Goal: Information Seeking & Learning: Learn about a topic

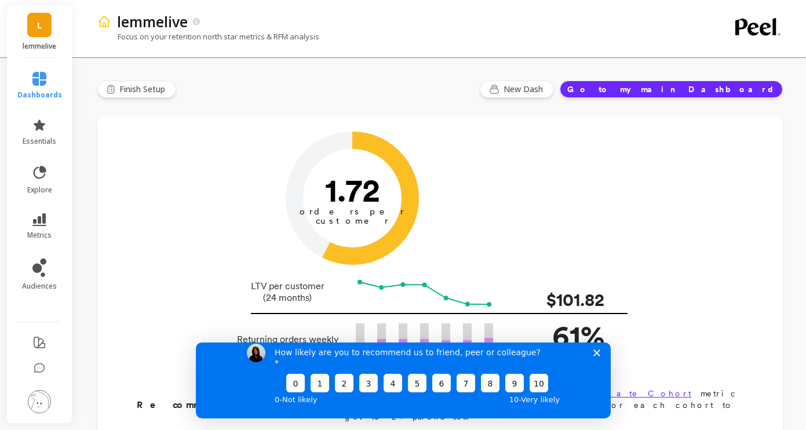
click at [600, 366] on div "How likely are you to recommend us to friend, peer or colleague? 0 1 2 3 4 5 6 …" at bounding box center [402, 374] width 415 height 86
click at [598, 356] on icon "Close survey" at bounding box center [596, 352] width 7 height 7
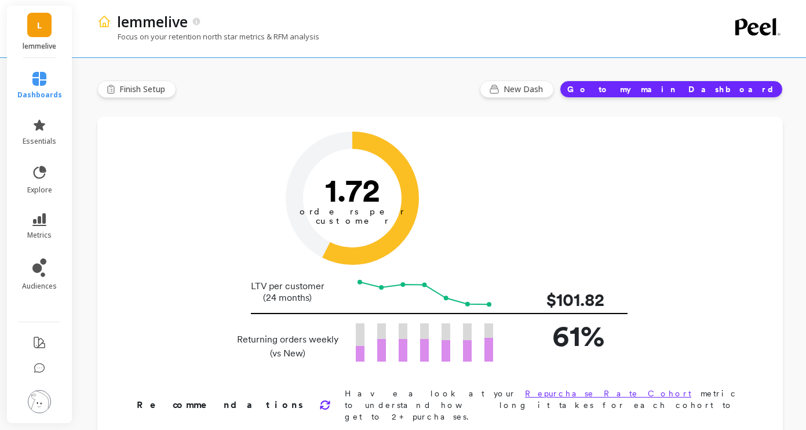
click at [711, 92] on button "Go to my main Dashboard" at bounding box center [671, 89] width 223 height 17
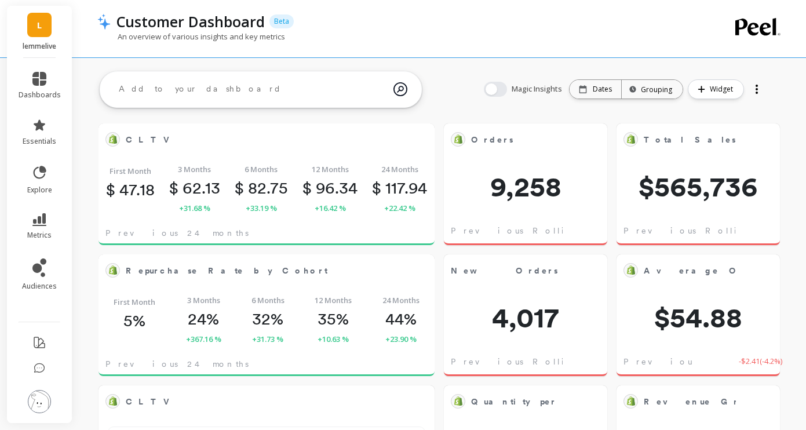
scroll to position [319, 484]
click at [605, 90] on p "Dates" at bounding box center [602, 89] width 19 height 9
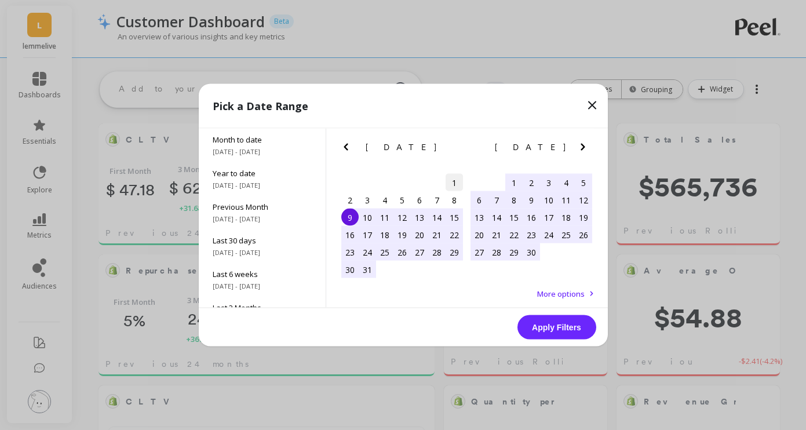
click at [451, 181] on div "1" at bounding box center [453, 182] width 17 height 17
click at [581, 150] on icon "Next Month" at bounding box center [583, 147] width 14 height 14
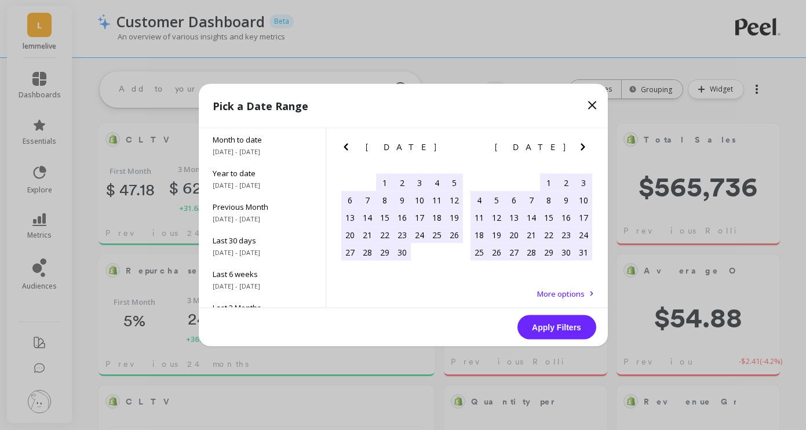
click at [581, 150] on icon "Next Month" at bounding box center [583, 147] width 14 height 14
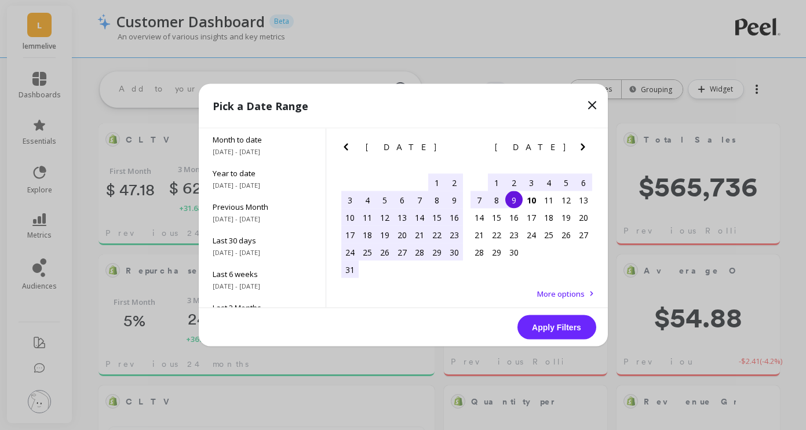
click at [353, 269] on div "31" at bounding box center [349, 269] width 17 height 17
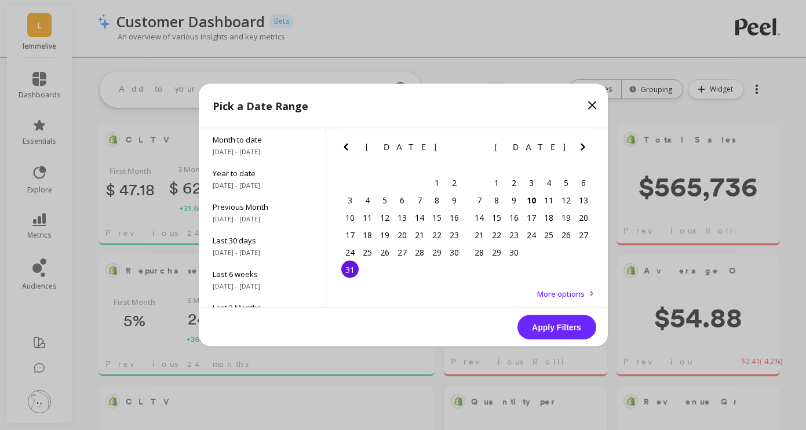
click at [339, 145] on icon "Previous Month" at bounding box center [346, 147] width 14 height 14
click at [345, 148] on icon "Previous Month" at bounding box center [346, 147] width 4 height 7
click at [337, 144] on div "April 2025 April 2025 Su Mo Tu We Th Fr Sa 30 31 1 2 3 4 5 6 7 8 9 10 11 12 13 …" at bounding box center [467, 199] width 282 height 140
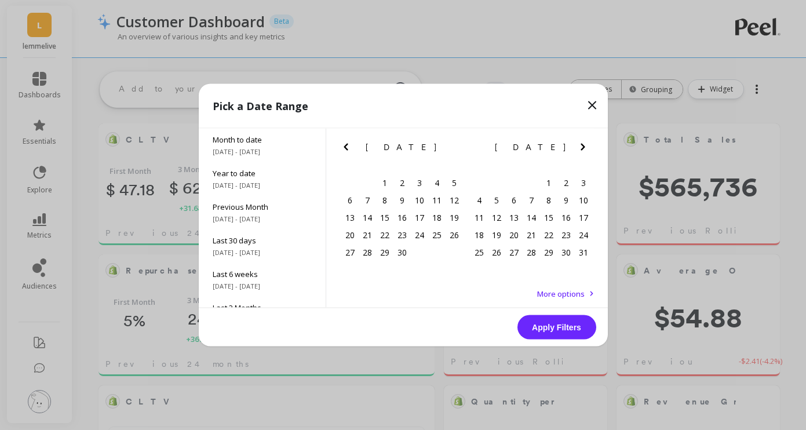
click at [344, 144] on icon "Previous Month" at bounding box center [346, 147] width 14 height 14
click at [454, 185] on div "1" at bounding box center [453, 182] width 17 height 17
click at [590, 158] on button "Next Month" at bounding box center [585, 149] width 19 height 19
click at [589, 155] on button "Next Month" at bounding box center [585, 149] width 19 height 19
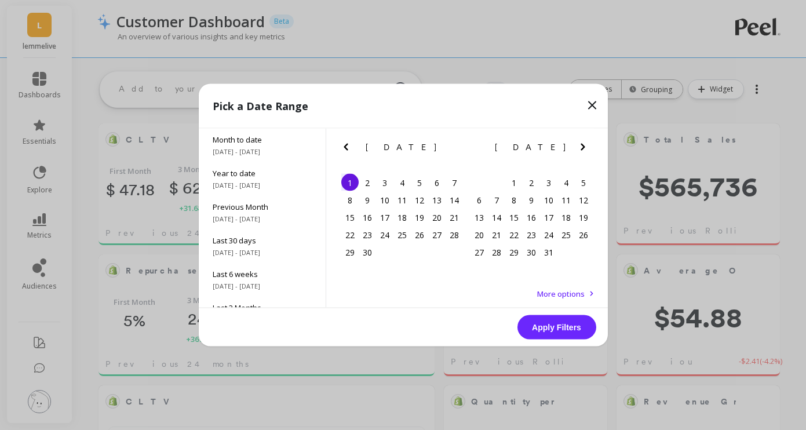
click at [588, 156] on button "Next Month" at bounding box center [585, 149] width 19 height 19
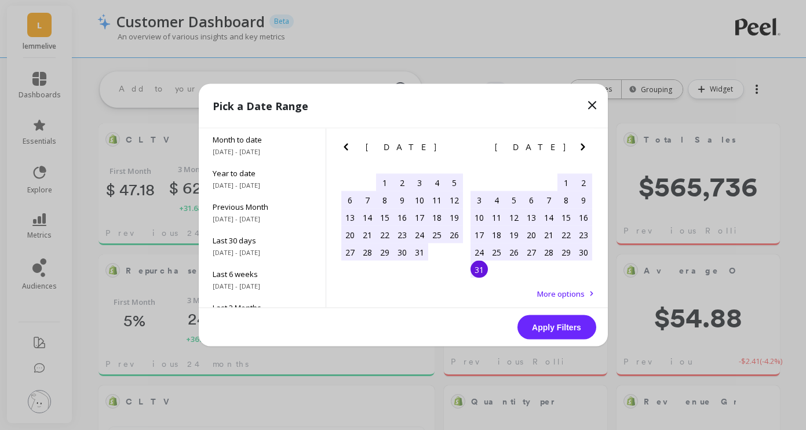
click at [480, 269] on div "31" at bounding box center [478, 269] width 17 height 17
click at [554, 328] on button "Apply Filters" at bounding box center [556, 327] width 79 height 24
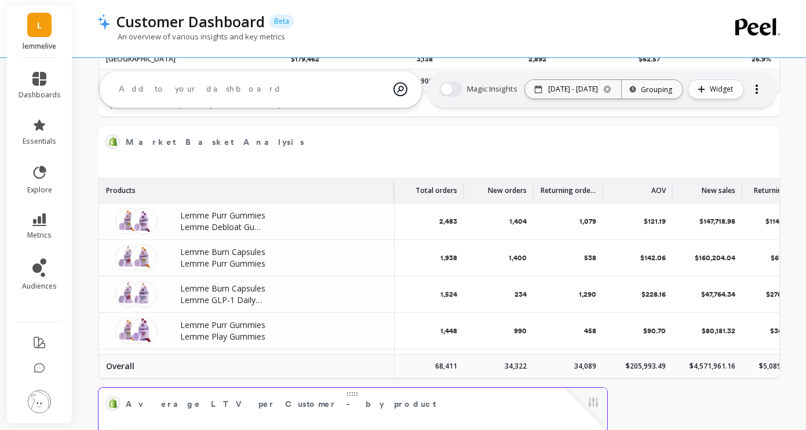
scroll to position [1968, 0]
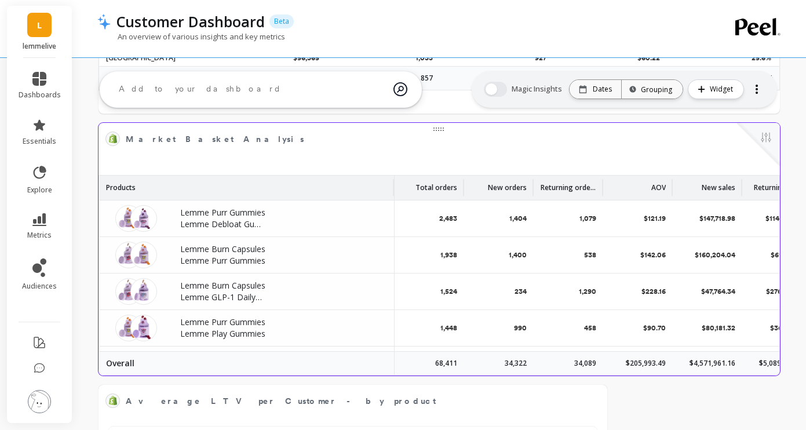
scroll to position [0, 171]
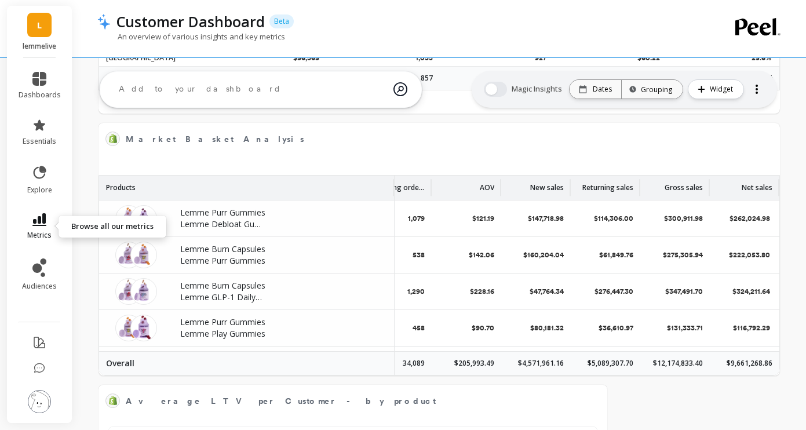
click at [34, 214] on icon at bounding box center [39, 219] width 14 height 13
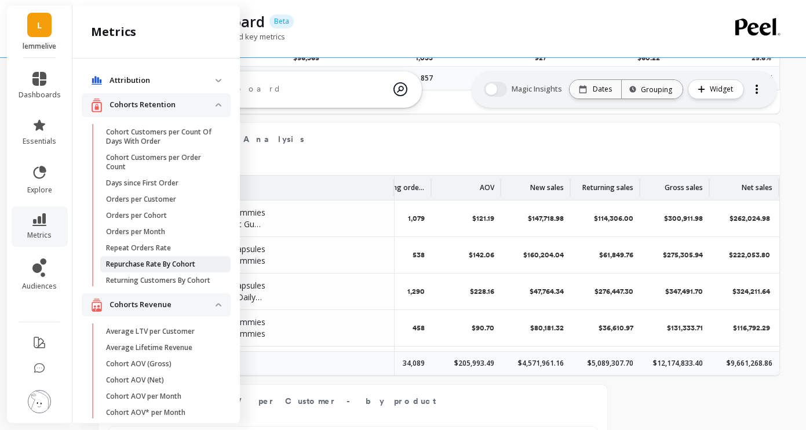
click at [167, 258] on link "Repurchase Rate By Cohort" at bounding box center [165, 264] width 130 height 16
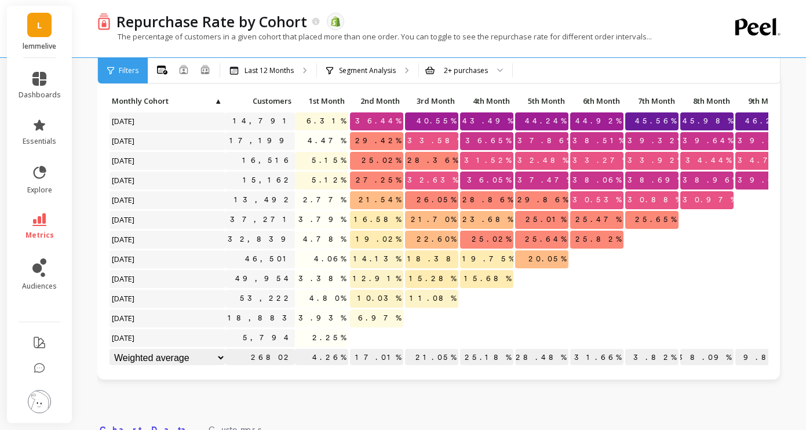
scroll to position [49, 0]
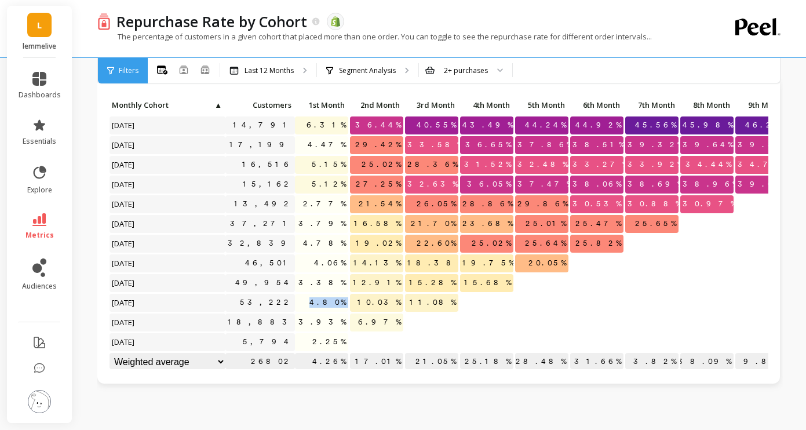
drag, startPoint x: 319, startPoint y: 300, endPoint x: 350, endPoint y: 300, distance: 31.3
click at [350, 300] on div "Click to create an audience 14,791 6.31% 36.44% 40.55% 43.49% 44.24% 44.92% 45.…" at bounding box center [506, 235] width 794 height 276
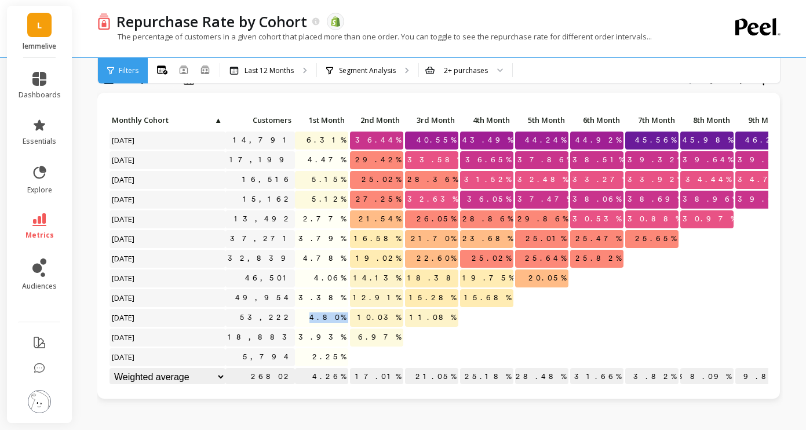
click at [367, 316] on p "10.03%" at bounding box center [376, 317] width 53 height 17
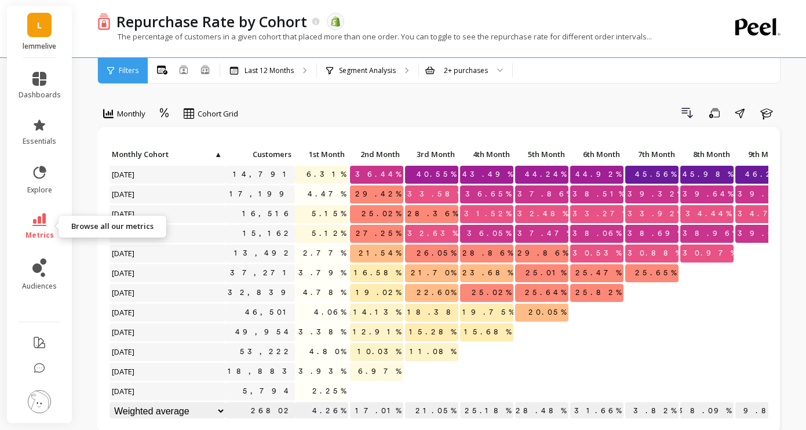
click at [43, 223] on icon at bounding box center [39, 219] width 14 height 13
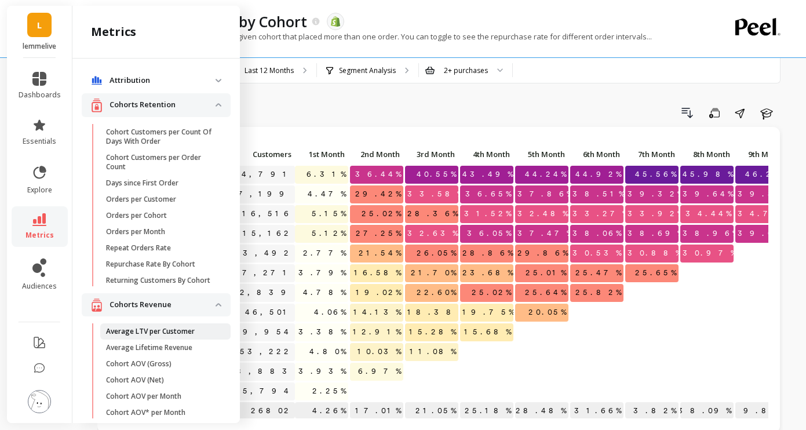
click at [170, 336] on link "Average LTV per Customer" at bounding box center [165, 331] width 130 height 16
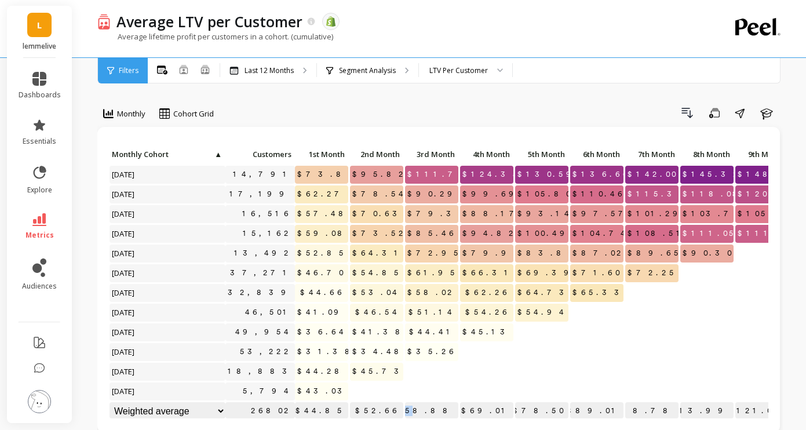
click at [435, 415] on p "$58.88" at bounding box center [431, 410] width 53 height 17
click at [392, 79] on div "Segment Analysis" at bounding box center [367, 70] width 101 height 25
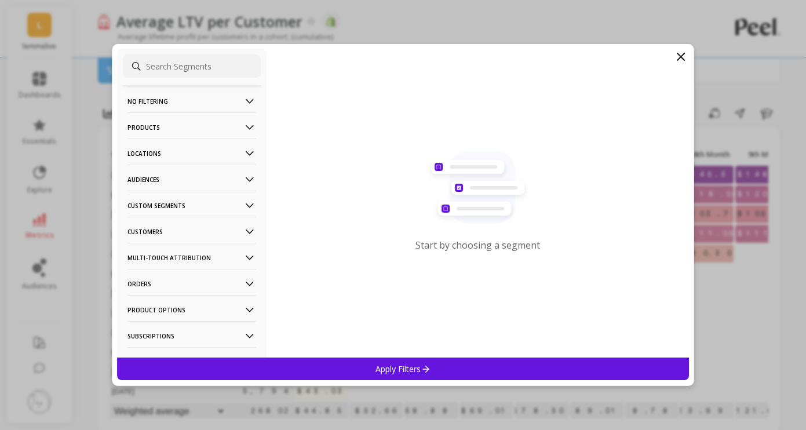
click at [175, 209] on p "Custom Segments" at bounding box center [191, 206] width 129 height 30
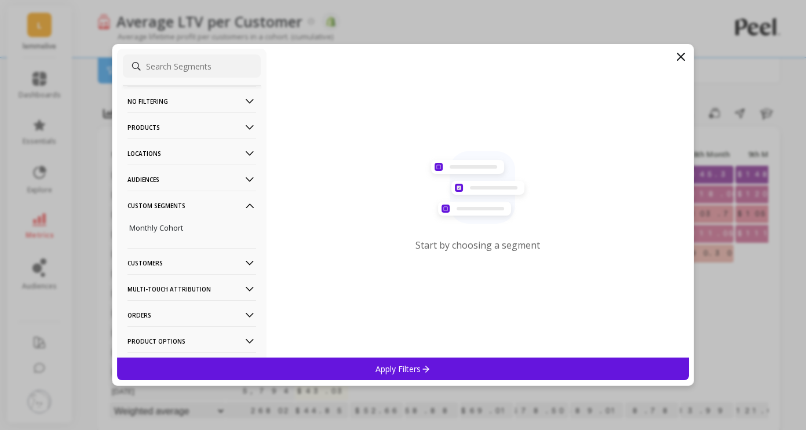
click at [196, 296] on p "Multi-Touch Attribution" at bounding box center [191, 289] width 129 height 30
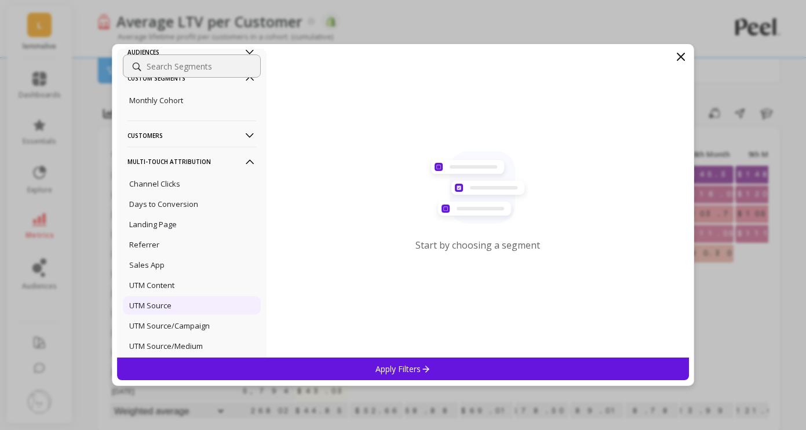
scroll to position [127, 0]
click at [181, 266] on div "Sales App" at bounding box center [192, 265] width 138 height 19
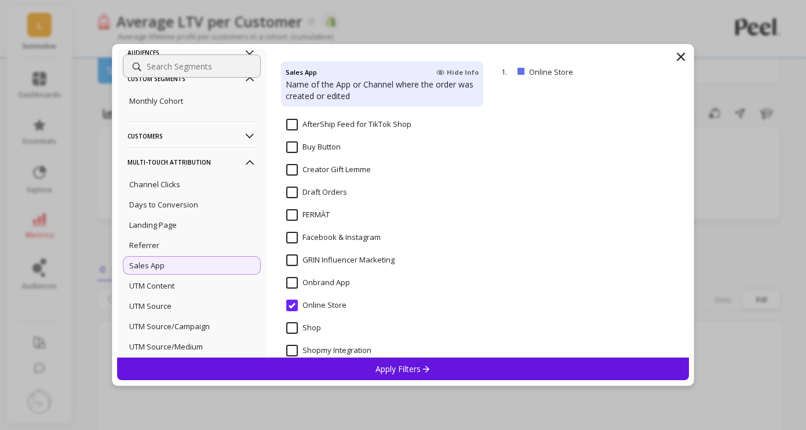
scroll to position [84, 0]
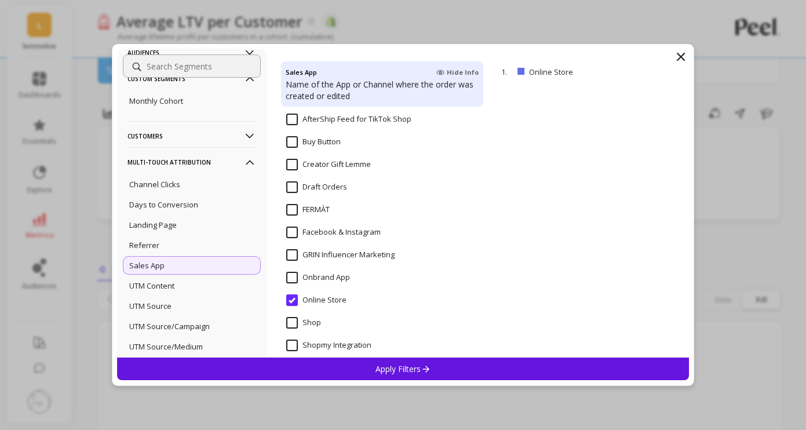
click at [341, 121] on input "AfterShip Feed for TikTok Shop" at bounding box center [348, 120] width 125 height 12
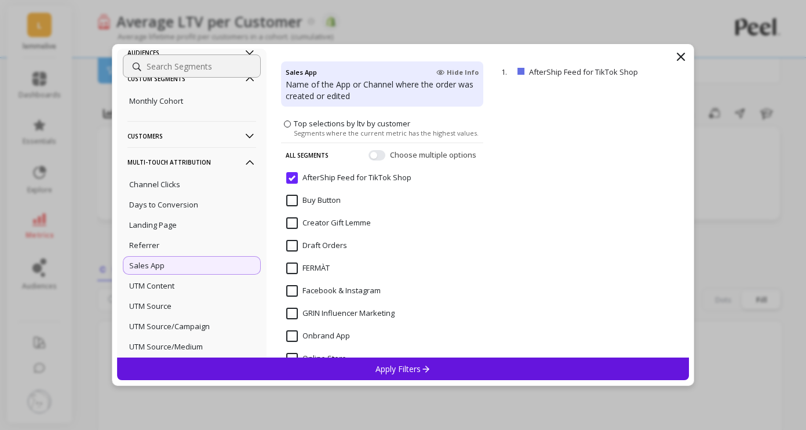
scroll to position [21, 0]
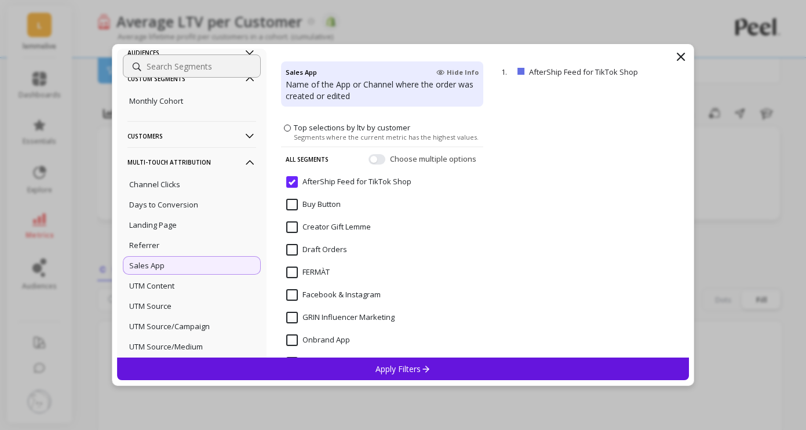
click at [352, 363] on div "Apply Filters" at bounding box center [403, 368] width 572 height 23
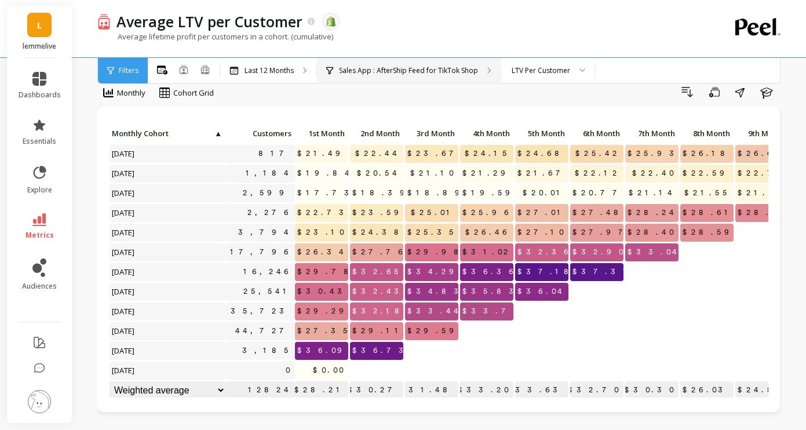
click at [402, 71] on p "Sales App : AfterShip Feed for TikTok Shop" at bounding box center [408, 70] width 139 height 9
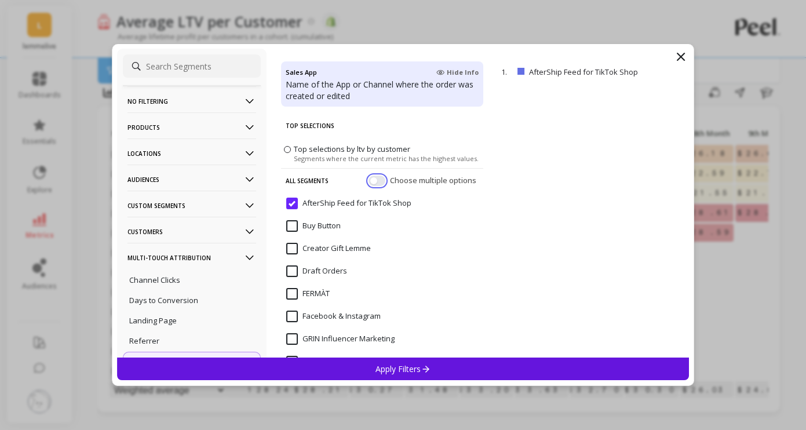
click at [381, 181] on button "button" at bounding box center [376, 181] width 17 height 10
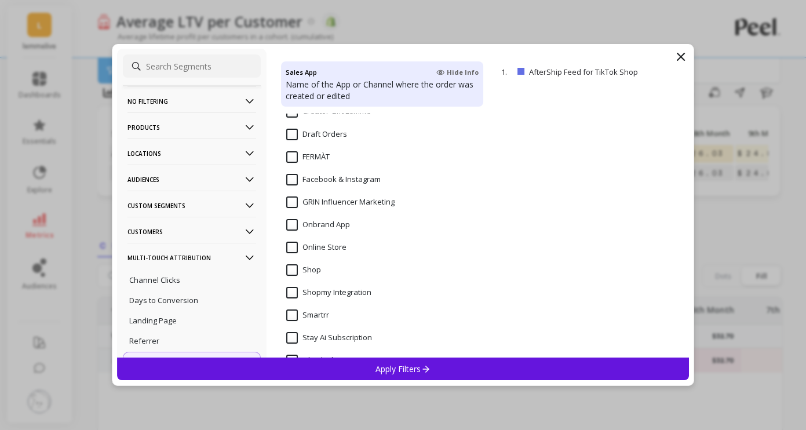
scroll to position [186, 0]
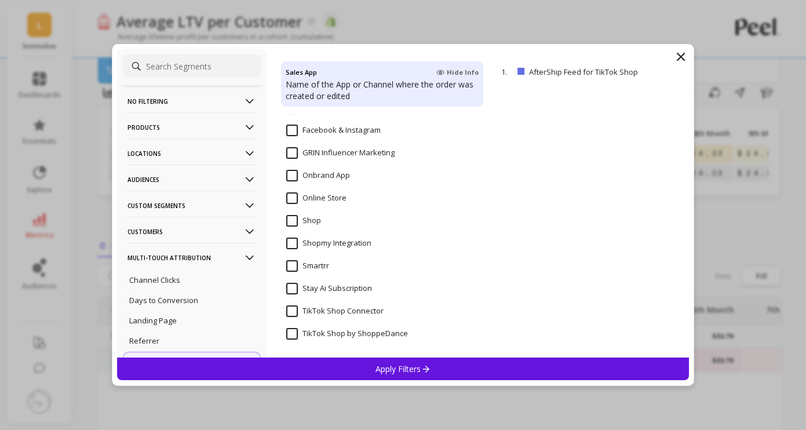
click at [350, 335] on input "TikTok Shop by ShoppeDance" at bounding box center [347, 334] width 122 height 12
click at [364, 377] on div "Apply Filters" at bounding box center [403, 368] width 572 height 23
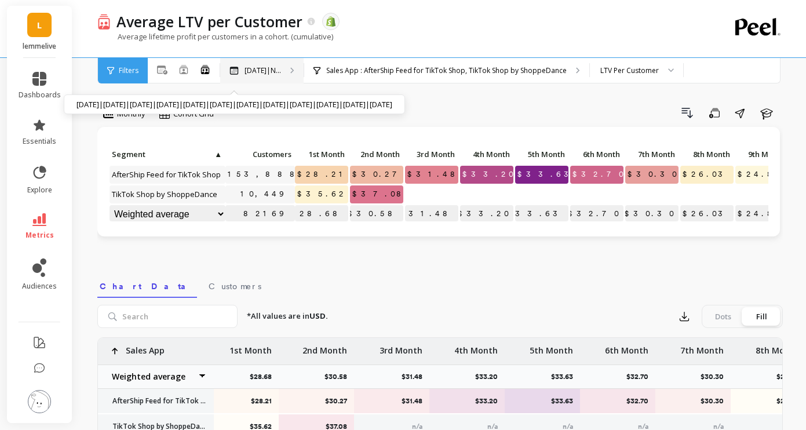
click at [280, 74] on p "Oct 2024|N..." at bounding box center [262, 70] width 36 height 9
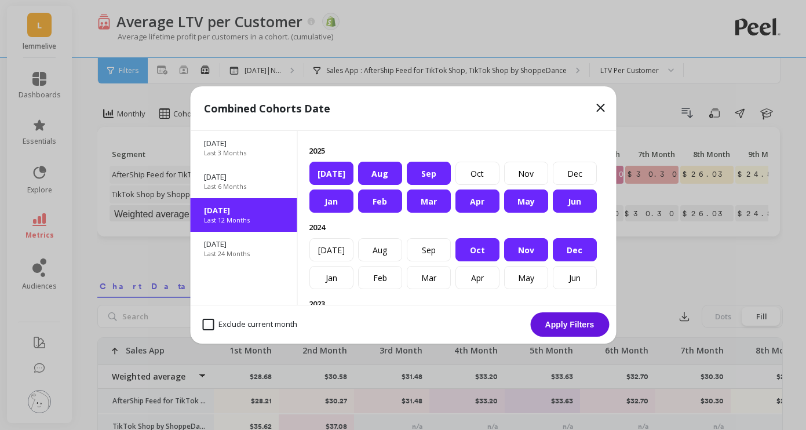
click at [593, 101] on div "Combined Cohorts Date" at bounding box center [403, 108] width 426 height 45
click at [601, 104] on icon at bounding box center [600, 108] width 14 height 14
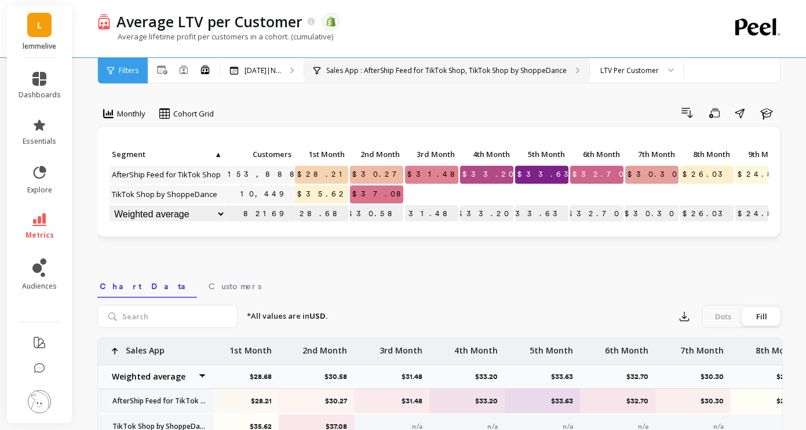
click at [431, 77] on div "Sales App : AfterShip Feed for TikTok Shop, TikTok Shop by ShoppeDance" at bounding box center [446, 70] width 285 height 25
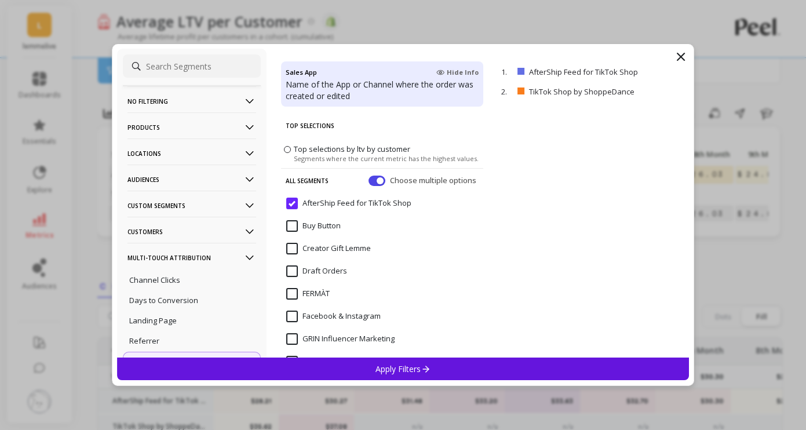
click at [329, 294] on input "FERMÀT" at bounding box center [307, 294] width 43 height 12
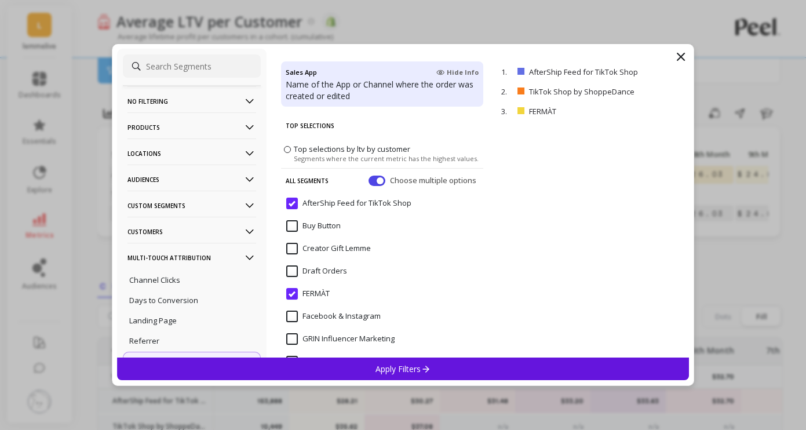
scroll to position [0, 86]
click at [315, 364] on div "Apply Filters" at bounding box center [403, 368] width 572 height 23
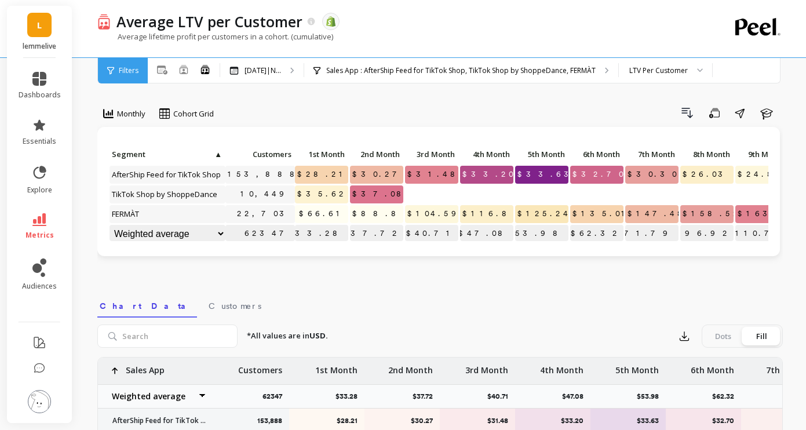
click at [377, 198] on span "$37.08" at bounding box center [381, 193] width 62 height 17
click at [36, 228] on link "metrics" at bounding box center [40, 226] width 42 height 27
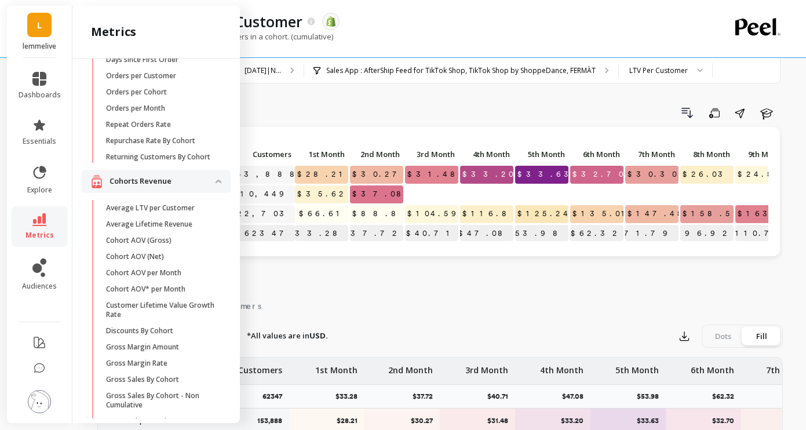
scroll to position [125, 0]
drag, startPoint x: 143, startPoint y: 227, endPoint x: 128, endPoint y: 236, distance: 18.0
click at [139, 227] on p "Average Lifetime Revenue" at bounding box center [149, 222] width 86 height 9
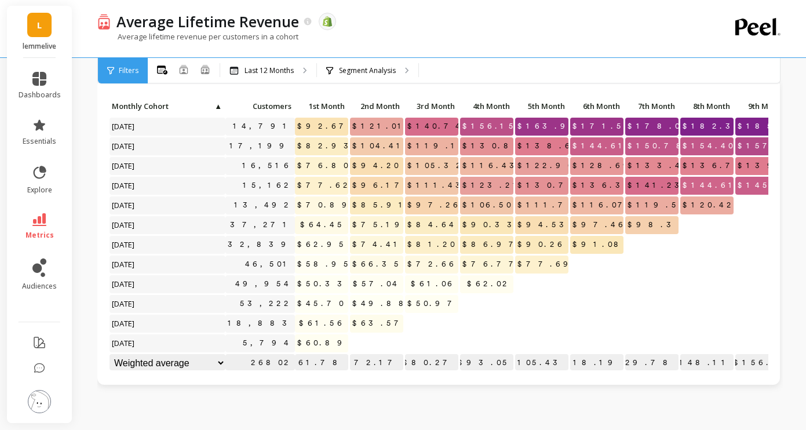
scroll to position [45, 0]
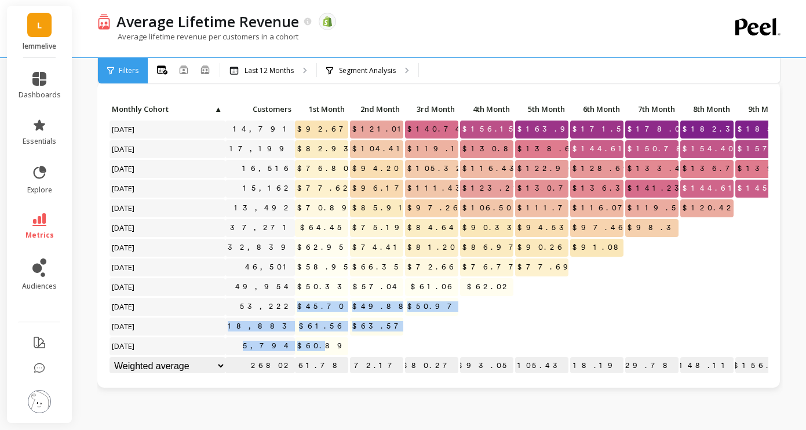
drag, startPoint x: 317, startPoint y: 304, endPoint x: 334, endPoint y: 350, distance: 49.3
click at [335, 349] on div "Click to create an audience 14,791 $92.67 $121.01 $140.74 $156.15 $163.95 $171.…" at bounding box center [506, 239] width 794 height 276
click at [334, 350] on span "$60.89" at bounding box center [324, 345] width 58 height 17
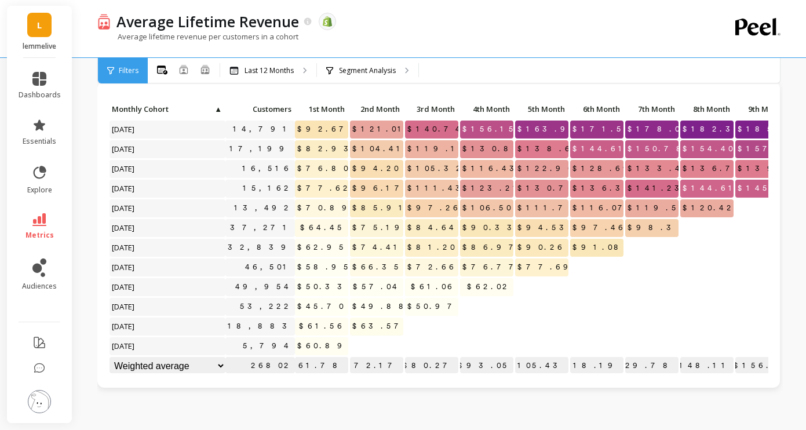
scroll to position [1, 0]
drag, startPoint x: 385, startPoint y: 319, endPoint x: 404, endPoint y: 319, distance: 19.1
click at [404, 319] on div "Click to create an audience 14,791 $92.67 $121.01 $140.74 $156.15 $163.95 $171.…" at bounding box center [506, 238] width 794 height 276
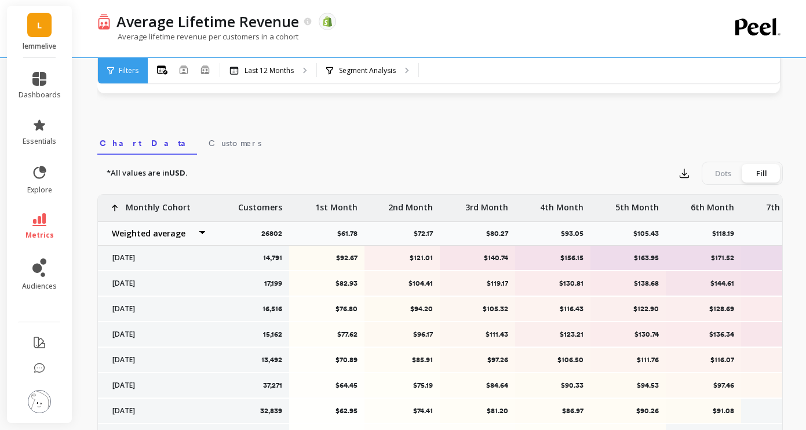
scroll to position [0, 0]
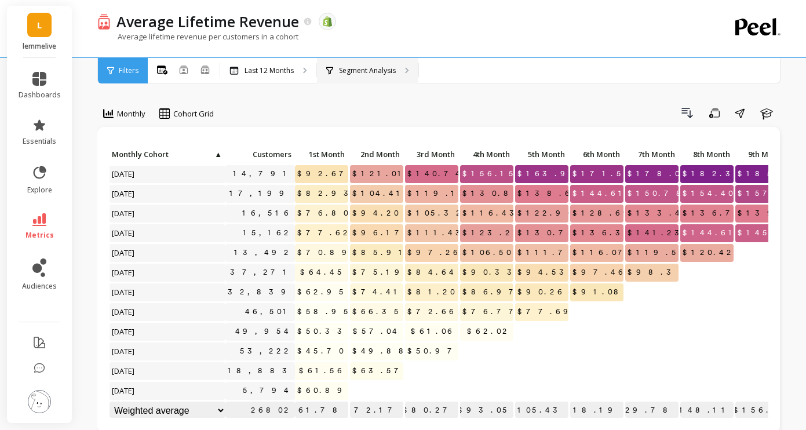
click at [341, 66] on p "Segment Analysis" at bounding box center [367, 70] width 57 height 9
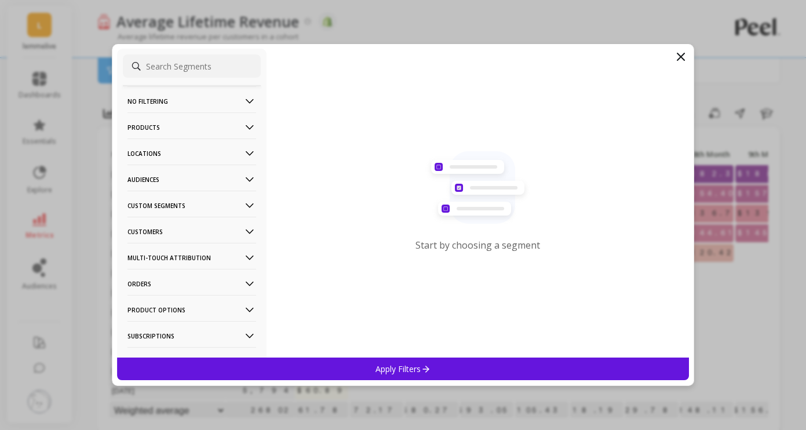
click at [177, 199] on p "Custom Segments" at bounding box center [191, 206] width 129 height 30
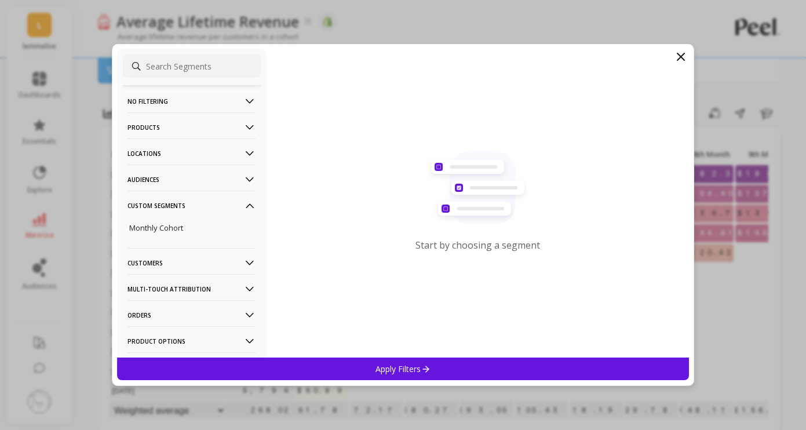
click at [166, 265] on p "Customers" at bounding box center [191, 263] width 129 height 30
click at [177, 189] on p "Audiences" at bounding box center [191, 180] width 129 height 30
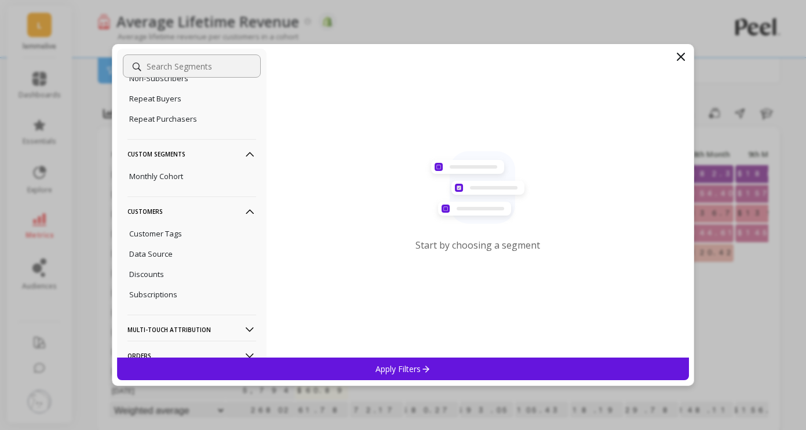
scroll to position [265, 0]
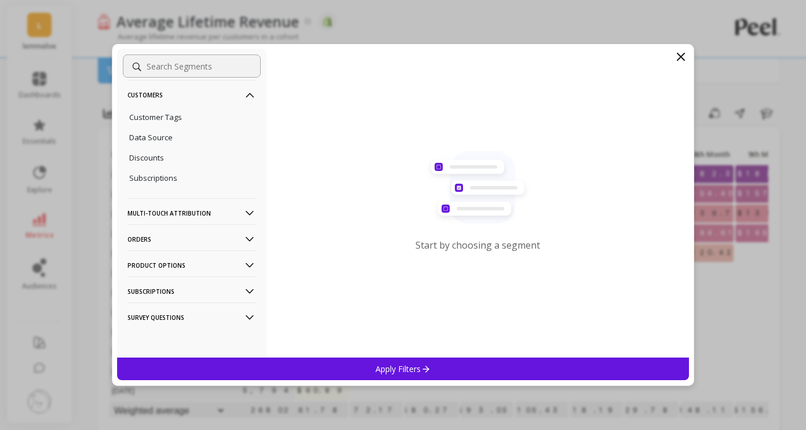
click at [186, 240] on p "Orders" at bounding box center [191, 239] width 129 height 30
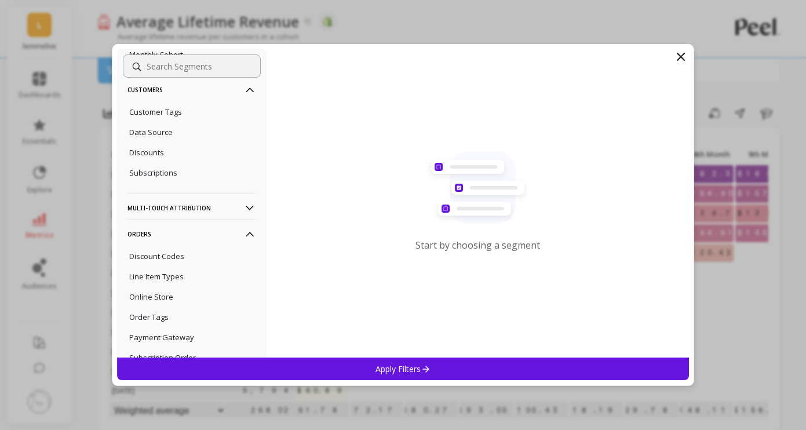
click at [202, 209] on p "Multi-Touch Attribution" at bounding box center [191, 208] width 129 height 30
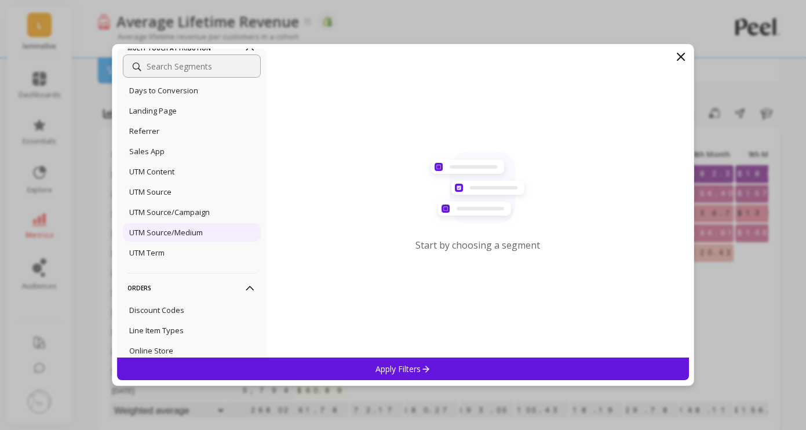
scroll to position [425, 0]
click at [162, 155] on p "Sales App" at bounding box center [146, 152] width 35 height 10
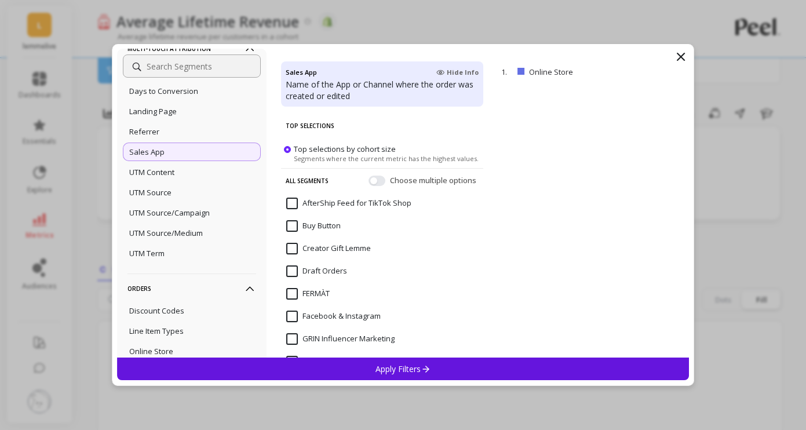
click at [324, 202] on input "AfterShip Feed for TikTok Shop" at bounding box center [348, 204] width 125 height 12
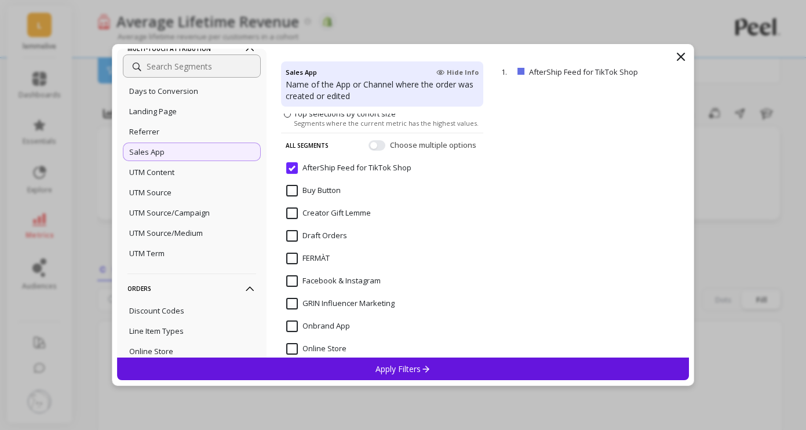
scroll to position [44, 0]
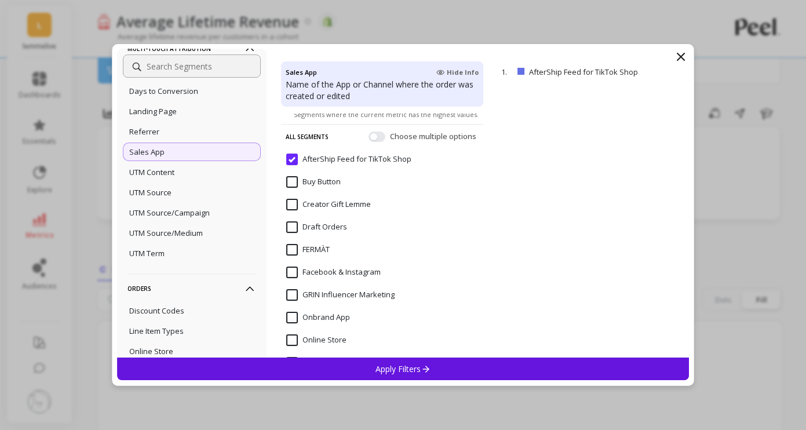
click at [316, 257] on span "FERMÀT" at bounding box center [307, 256] width 43 height 24
click at [379, 136] on button "button" at bounding box center [376, 136] width 17 height 10
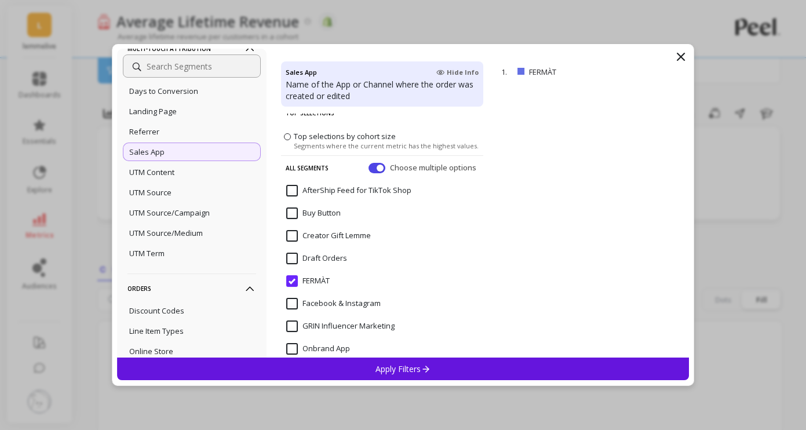
scroll to position [5, 0]
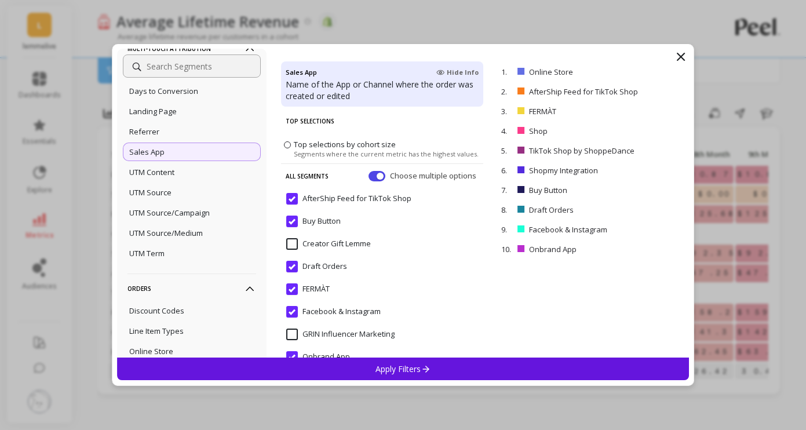
click at [309, 217] on input "Buy Button" at bounding box center [313, 221] width 54 height 12
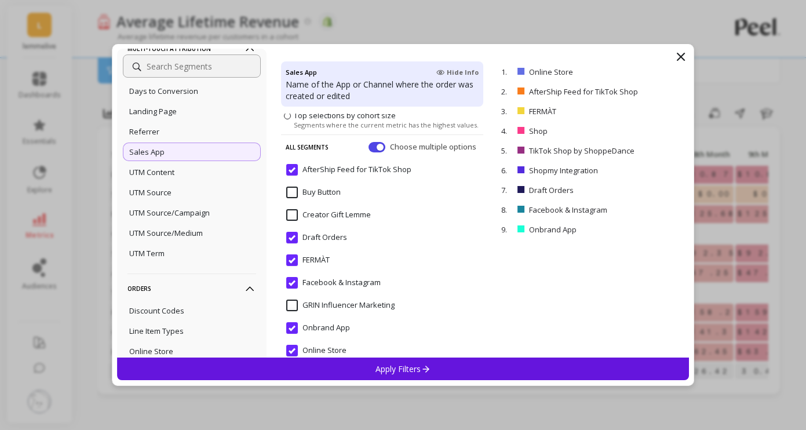
scroll to position [35, 0]
click at [318, 244] on span "Draft Orders" at bounding box center [316, 242] width 61 height 24
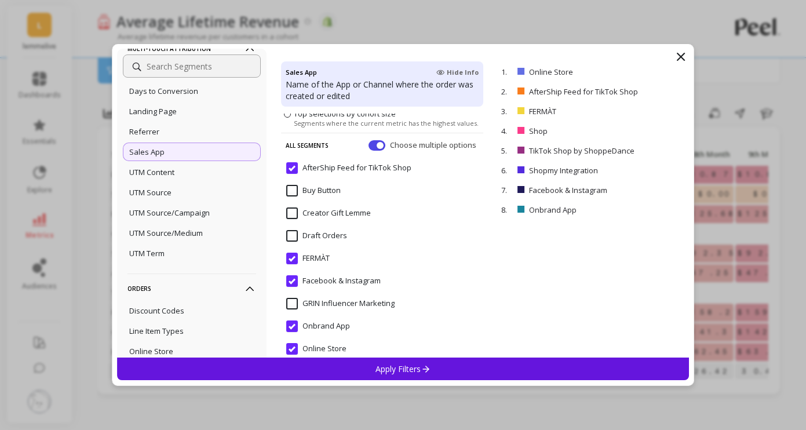
click at [319, 276] on input "Facebook & Instagram" at bounding box center [333, 281] width 94 height 12
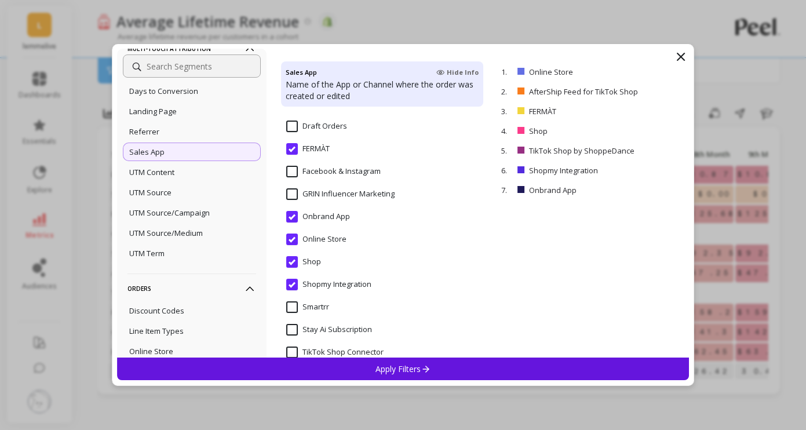
scroll to position [186, 0]
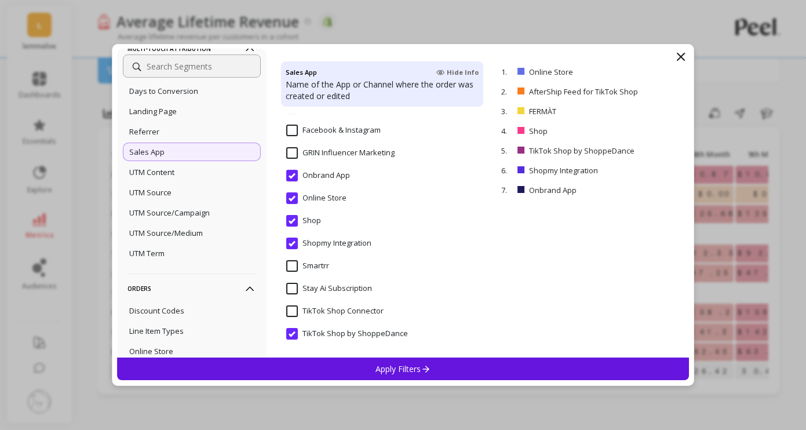
click at [323, 181] on span "Onbrand App" at bounding box center [318, 182] width 64 height 24
click at [323, 198] on input "Online Store" at bounding box center [316, 198] width 60 height 12
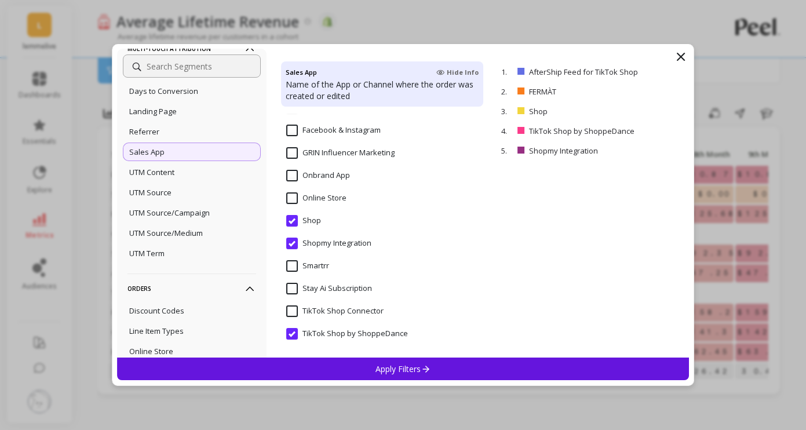
click at [321, 224] on div "Shop" at bounding box center [382, 227] width 202 height 35
click at [321, 239] on input "Shopmy Integration" at bounding box center [328, 244] width 85 height 12
click at [346, 334] on input "TikTok Shop by ShoppeDance" at bounding box center [347, 334] width 122 height 12
click at [336, 333] on input "TikTok Shop by ShoppeDance" at bounding box center [347, 334] width 122 height 12
click at [342, 364] on div "Apply Filters" at bounding box center [403, 368] width 572 height 23
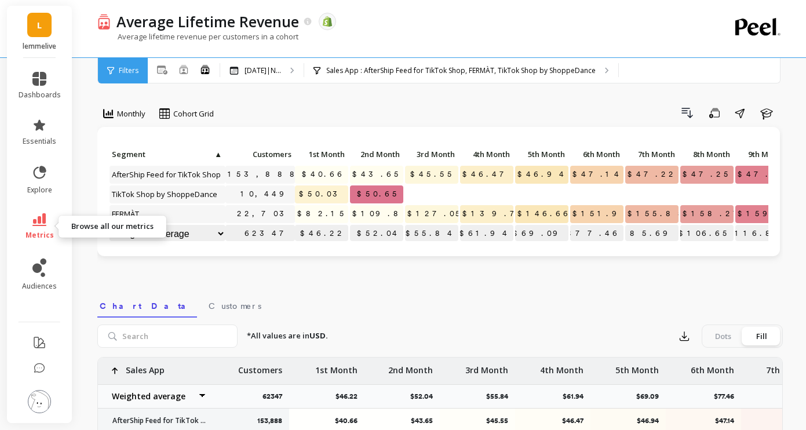
click at [43, 219] on icon at bounding box center [39, 219] width 14 height 13
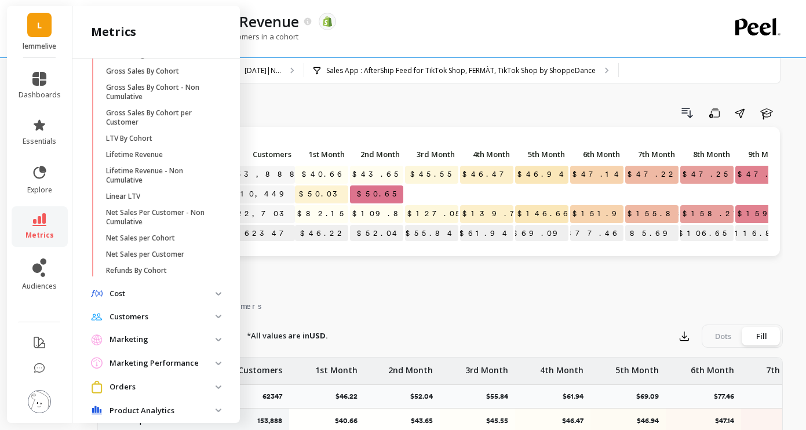
scroll to position [587, 0]
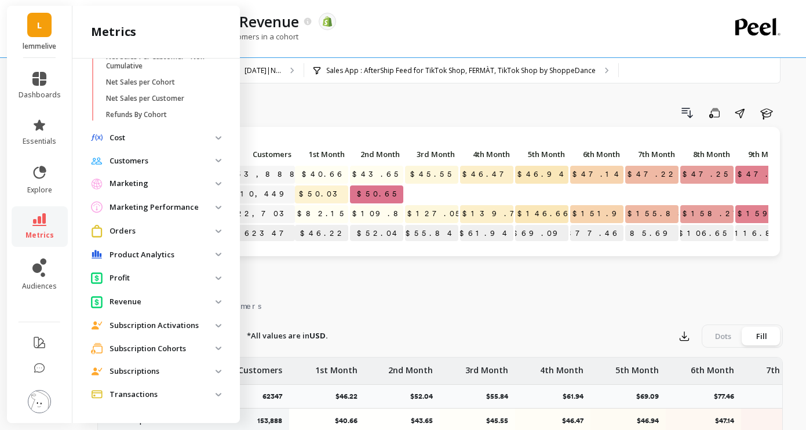
click at [129, 182] on p "Marketing" at bounding box center [162, 184] width 106 height 12
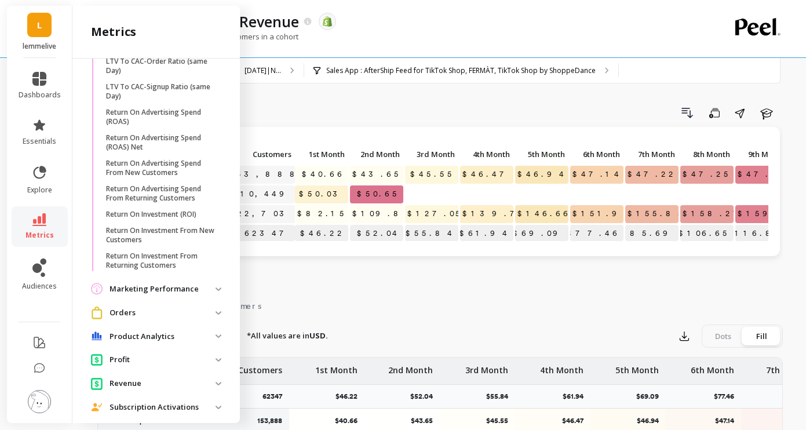
scroll to position [836, 0]
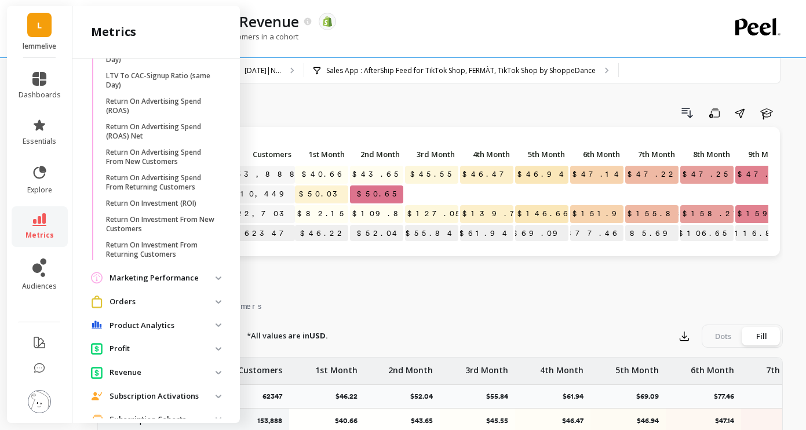
click at [170, 281] on p "Marketing Performance" at bounding box center [162, 278] width 106 height 12
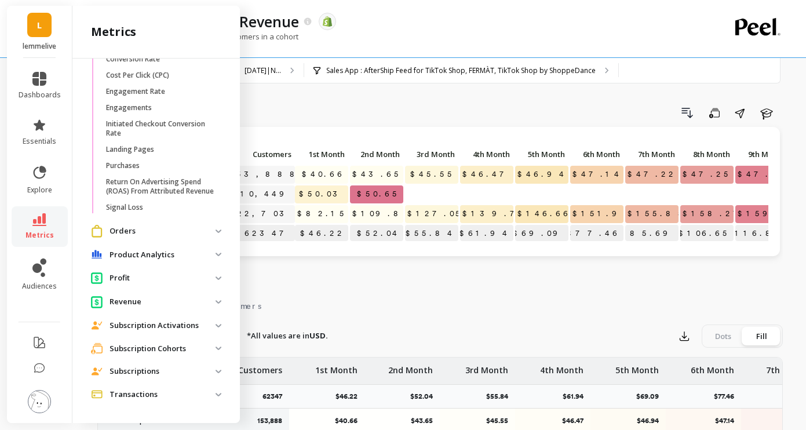
scroll to position [2, 0]
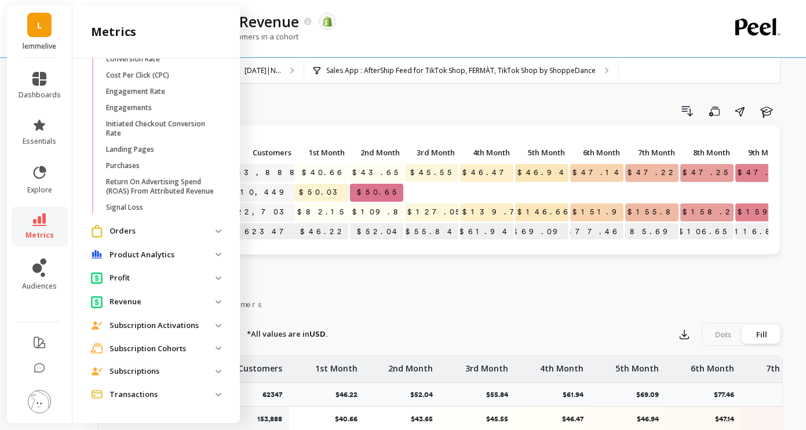
click at [155, 258] on p "Product Analytics" at bounding box center [162, 255] width 106 height 12
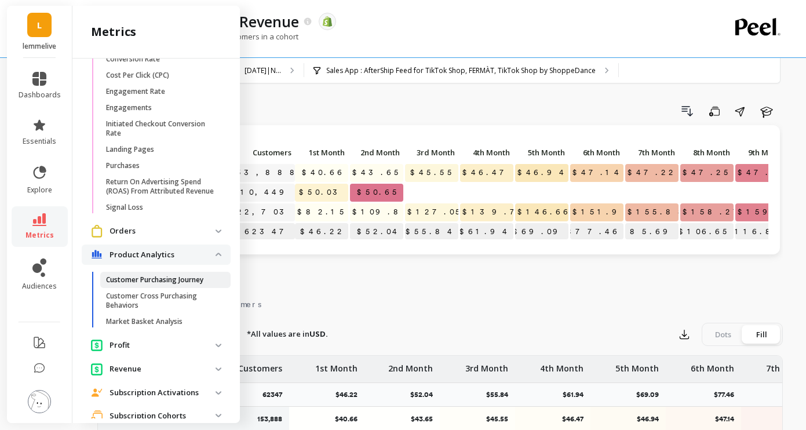
click at [180, 285] on link "Customer Purchasing Journey" at bounding box center [165, 280] width 130 height 16
